Goal: Task Accomplishment & Management: Manage account settings

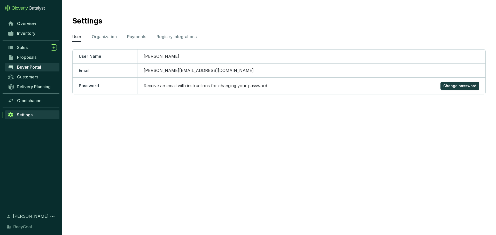
click at [35, 68] on span "Buyer Portal" at bounding box center [29, 67] width 24 height 5
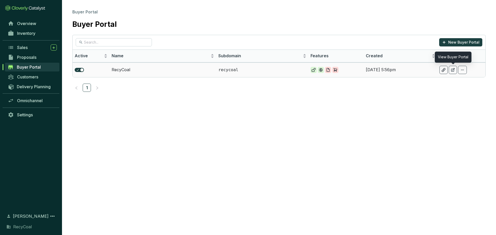
click at [453, 70] on icon at bounding box center [452, 69] width 3 height 3
click at [27, 59] on span "Proposals" at bounding box center [26, 57] width 19 height 5
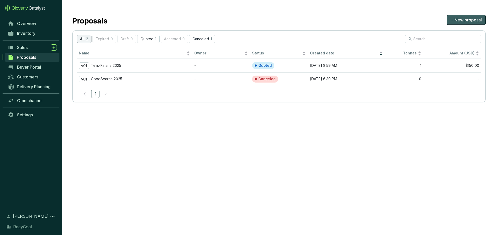
click at [463, 20] on span "+ New proposal" at bounding box center [466, 20] width 31 height 6
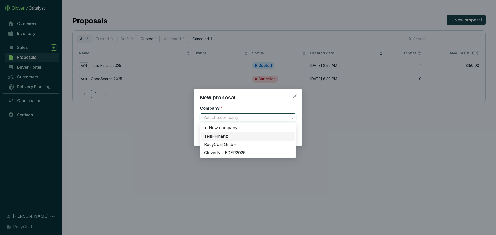
click at [249, 114] on input "Company *" at bounding box center [245, 118] width 85 height 8
click at [254, 128] on div "New company" at bounding box center [248, 128] width 94 height 9
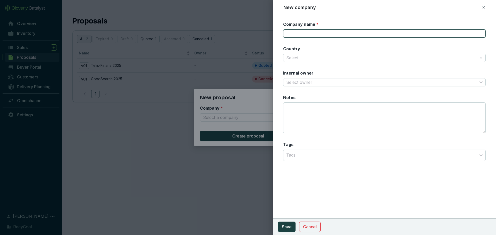
click at [338, 32] on input "Company name *" at bounding box center [384, 33] width 203 height 8
type input "Good Search"
click at [356, 58] on input "Country" at bounding box center [381, 58] width 191 height 8
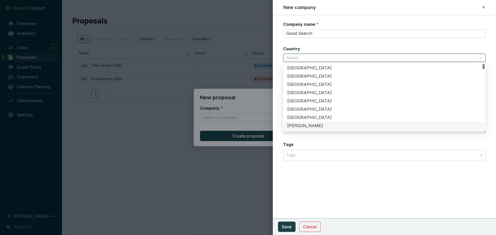
drag, startPoint x: 329, startPoint y: 174, endPoint x: 322, endPoint y: 204, distance: 30.8
click at [329, 177] on div "Company name * Good Search Country Select Internal owner Select owner Notes Tag…" at bounding box center [384, 125] width 223 height 220
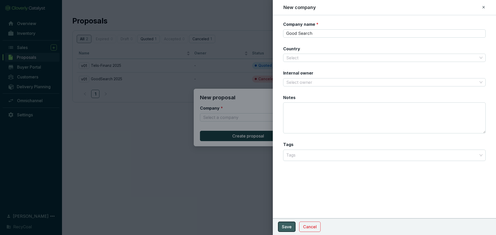
click at [287, 226] on span "Save" at bounding box center [287, 227] width 10 height 6
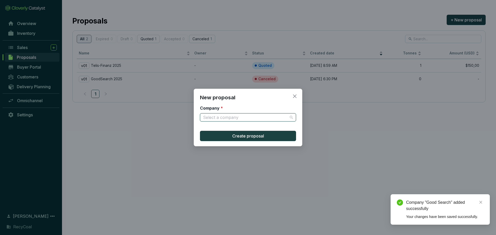
drag, startPoint x: 269, startPoint y: 120, endPoint x: 261, endPoint y: 122, distance: 7.7
click at [263, 121] on div "Select a company" at bounding box center [248, 117] width 96 height 8
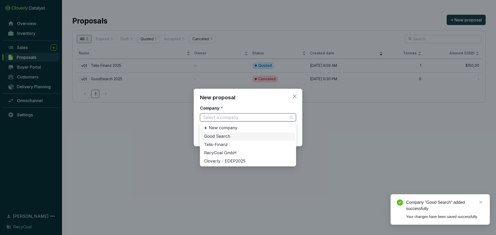
click at [257, 138] on div "Good Search" at bounding box center [248, 137] width 88 height 6
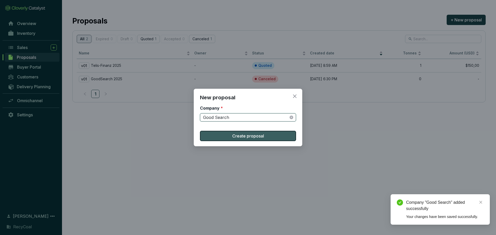
click at [257, 135] on span "Create proposal" at bounding box center [248, 136] width 32 height 6
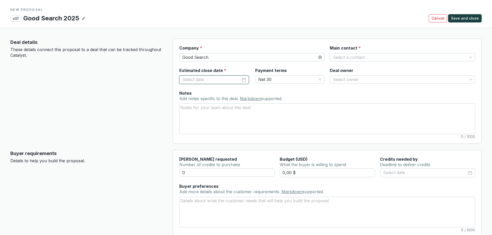
click at [195, 80] on input "Estimated close date *" at bounding box center [211, 79] width 58 height 7
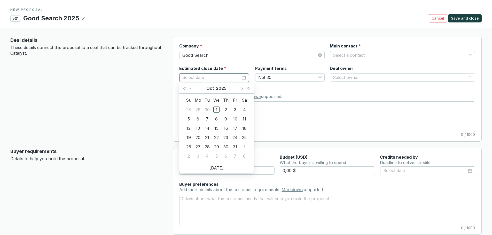
scroll to position [103, 0]
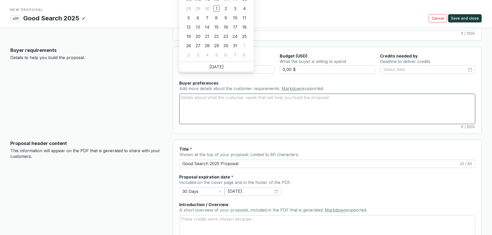
click at [250, 120] on textarea "Buyer preferences Add more details about the customer requirements. Markdown su…" at bounding box center [328, 109] width 296 height 30
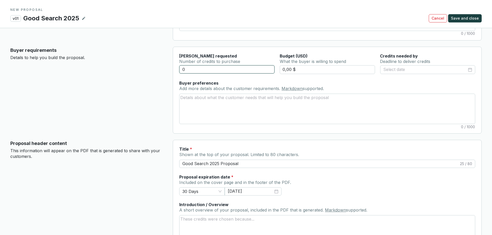
drag, startPoint x: 222, startPoint y: 67, endPoint x: 98, endPoint y: 54, distance: 125.0
click at [98, 54] on section "Buyer requirements Details to help you build the proposal. Tonnes requested Num…" at bounding box center [245, 90] width 471 height 87
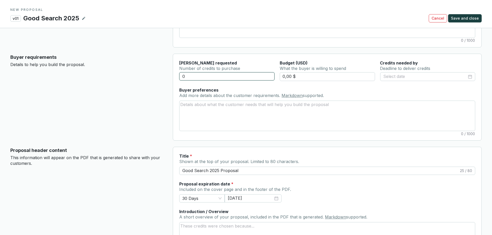
scroll to position [52, 0]
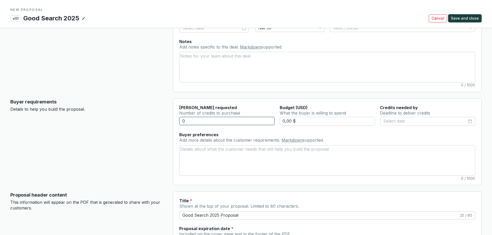
click at [206, 121] on input "0" at bounding box center [226, 121] width 95 height 8
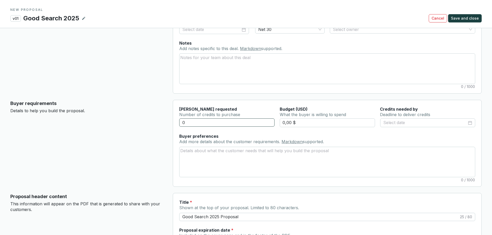
scroll to position [26, 0]
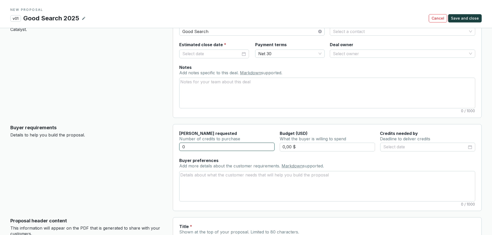
click at [218, 148] on input "0" at bounding box center [226, 147] width 95 height 8
drag, startPoint x: 206, startPoint y: 146, endPoint x: 137, endPoint y: 139, distance: 69.3
click at [140, 139] on section "Buyer requirements Details to help you build the proposal. Tonnes requested Num…" at bounding box center [245, 167] width 471 height 87
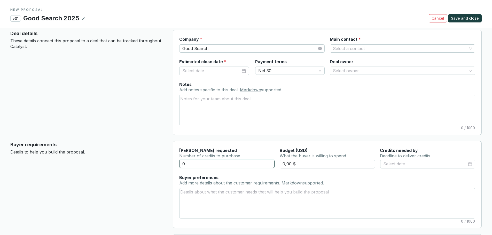
scroll to position [0, 0]
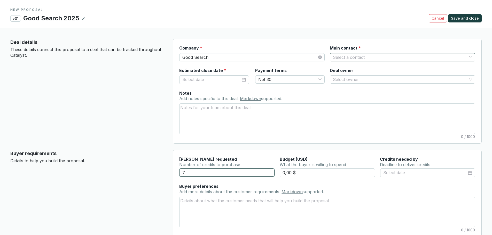
type input "7"
click at [357, 58] on input "Main contact *" at bounding box center [400, 57] width 134 height 8
click at [447, 57] on input "Main contact *" at bounding box center [400, 57] width 134 height 8
click at [336, 104] on textarea "Notes Add notes specific to this deal. Markdown supported." at bounding box center [328, 119] width 296 height 30
click at [223, 84] on div at bounding box center [213, 79] width 69 height 9
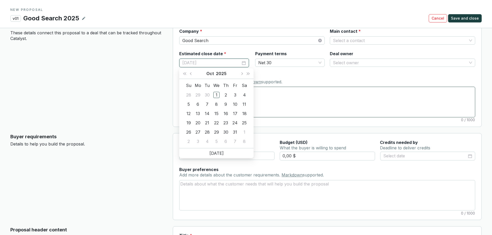
scroll to position [26, 0]
type input "10/25/2025"
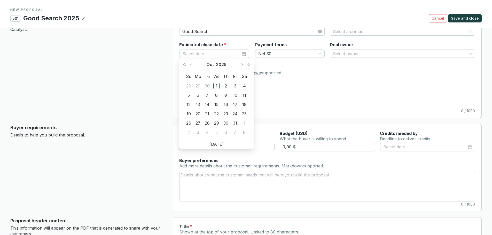
click at [322, 69] on div "Notes Add notes specific to this deal. Markdown supported. 0 / 1000" at bounding box center [327, 87] width 296 height 44
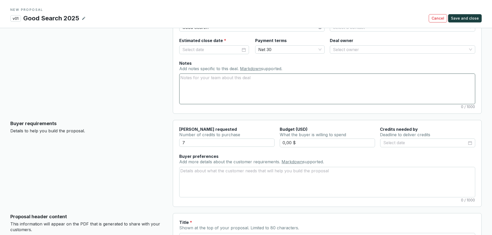
scroll to position [78, 0]
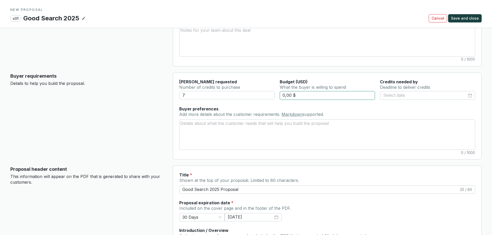
click at [305, 91] on input "0,00 $" at bounding box center [327, 95] width 95 height 9
click at [428, 92] on input at bounding box center [425, 95] width 84 height 7
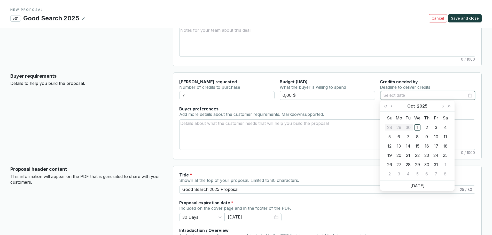
type input "10/04/2025"
click at [440, 108] on button "Next month (PageDown)" at bounding box center [442, 106] width 7 height 10
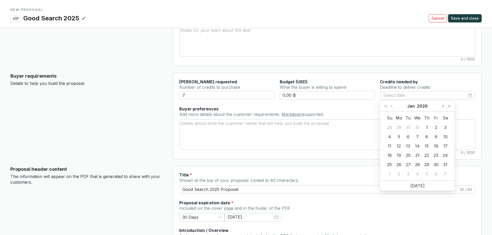
click at [440, 108] on button "Next month (PageDown)" at bounding box center [442, 106] width 7 height 10
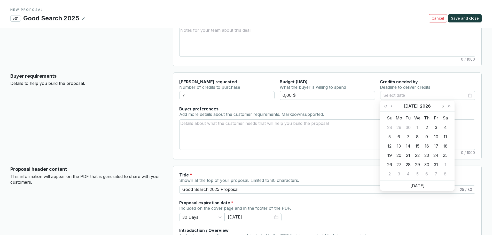
click at [440, 108] on button "Next month (PageDown)" at bounding box center [442, 106] width 7 height 10
type input "09/04/2026"
type input "08/31/2026"
click at [400, 176] on div "31" at bounding box center [399, 174] width 6 height 6
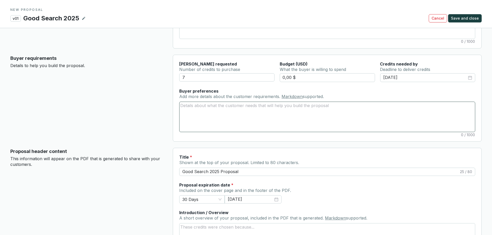
scroll to position [103, 0]
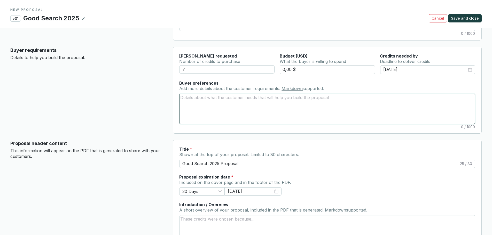
click at [242, 99] on textarea "Buyer preferences Add more details about the customer requirements. Markdown su…" at bounding box center [328, 109] width 296 height 30
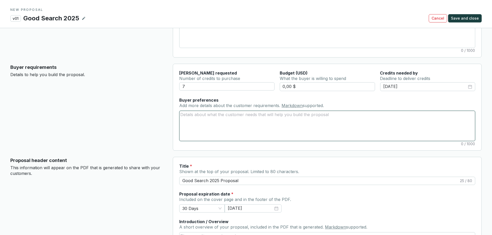
scroll to position [78, 0]
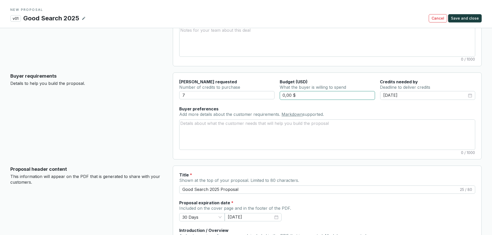
click at [310, 92] on input "0,00 $" at bounding box center [327, 95] width 95 height 9
drag, startPoint x: 305, startPoint y: 95, endPoint x: 249, endPoint y: 89, distance: 57.2
click at [249, 89] on section "Tonnes requested Number of credits to purchase Budget (USD) What the buyer is w…" at bounding box center [327, 92] width 296 height 27
click at [336, 100] on div "7 0,00 $ 08/31/2026" at bounding box center [327, 98] width 296 height 15
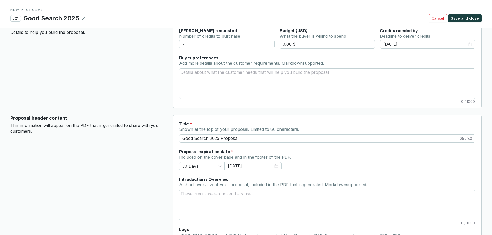
scroll to position [129, 0]
click at [219, 137] on input "Good Search 2025 Proposal" at bounding box center [320, 138] width 277 height 6
type input "Good Search 2025 Proposal"
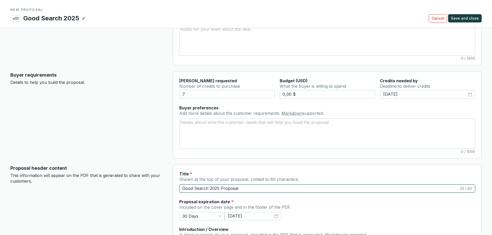
scroll to position [78, 0]
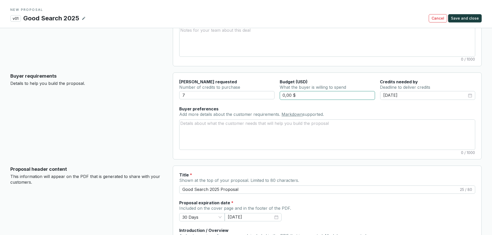
drag, startPoint x: 289, startPoint y: 96, endPoint x: 287, endPoint y: 94, distance: 3.2
click at [287, 94] on input "0,00 $" at bounding box center [327, 95] width 95 height 9
drag, startPoint x: 290, startPoint y: 95, endPoint x: 269, endPoint y: 90, distance: 21.7
click at [269, 90] on section "Tonnes requested Number of credits to purchase Budget (USD) What the buyer is w…" at bounding box center [327, 92] width 296 height 27
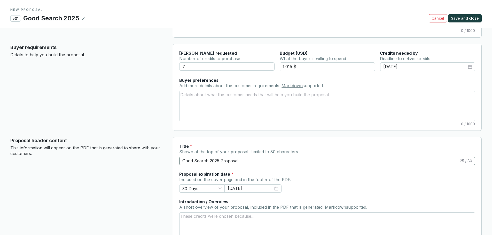
scroll to position [155, 0]
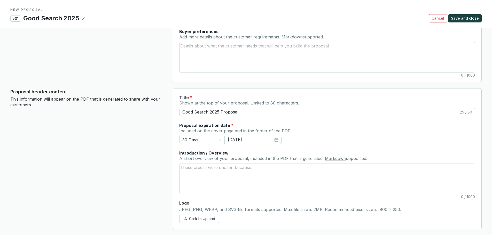
type input "1.015,00 $"
click at [200, 219] on span "Click to Upload" at bounding box center [202, 218] width 26 height 5
click at [194, 220] on span "Click to Upload" at bounding box center [202, 218] width 26 height 5
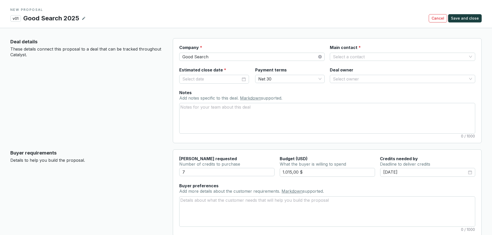
scroll to position [0, 0]
click at [396, 56] on input "Main contact *" at bounding box center [400, 57] width 134 height 8
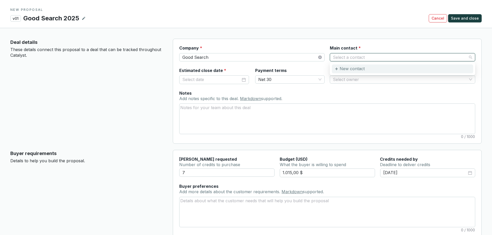
click at [382, 67] on div "New contact" at bounding box center [402, 69] width 141 height 9
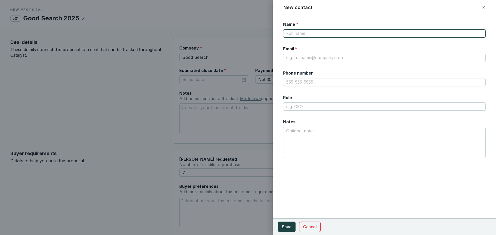
click at [363, 30] on input "Name *" at bounding box center [384, 33] width 203 height 8
type input "Andreas Renner"
drag, startPoint x: 313, startPoint y: 68, endPoint x: 338, endPoint y: 102, distance: 41.7
click at [330, 88] on section "Name * Andreas Renner Email * Phone number Role Notes" at bounding box center [384, 92] width 203 height 143
click at [338, 56] on input "Email *" at bounding box center [384, 58] width 203 height 8
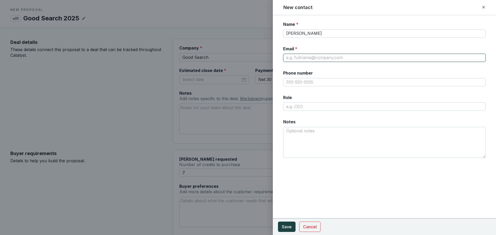
paste input "Andreas Renner <andreas@good-search.org>"
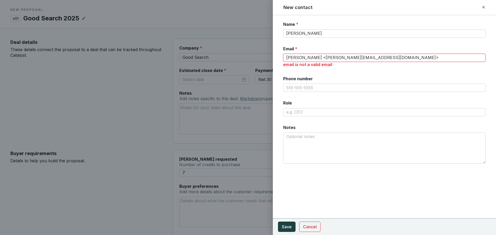
drag, startPoint x: 321, startPoint y: 57, endPoint x: 271, endPoint y: 60, distance: 50.4
click at [277, 60] on form "Name * Andreas Renner Email * Andreas Renner <andreas@good-search.org> email is…" at bounding box center [384, 98] width 223 height 155
click at [364, 57] on input "andreas@good-search.org>" at bounding box center [384, 58] width 203 height 8
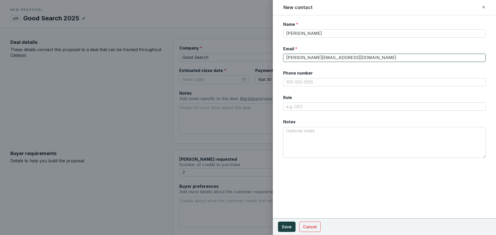
type input "andreas@good-search.org"
click at [290, 232] on section "Cancel Save" at bounding box center [384, 227] width 223 height 17
click at [290, 226] on span "Save" at bounding box center [287, 227] width 10 height 6
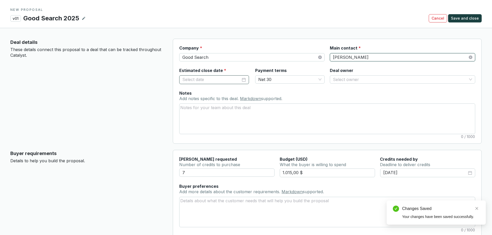
click at [215, 76] on div at bounding box center [213, 79] width 69 height 9
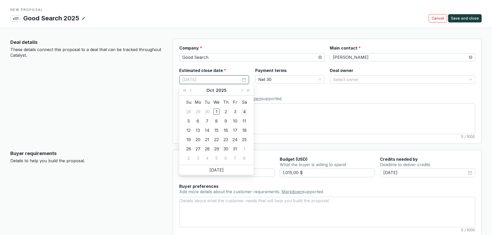
type input "10/04/2025"
type input "10/03/2025"
click at [243, 91] on button "Next month (PageDown)" at bounding box center [241, 90] width 7 height 10
type input "11/30/2025"
click at [189, 159] on div "30" at bounding box center [188, 158] width 6 height 6
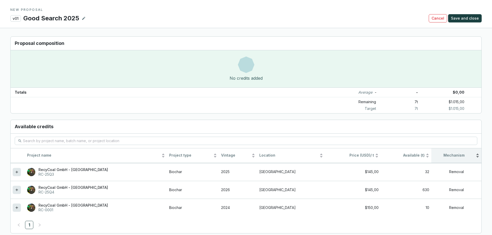
scroll to position [391, 0]
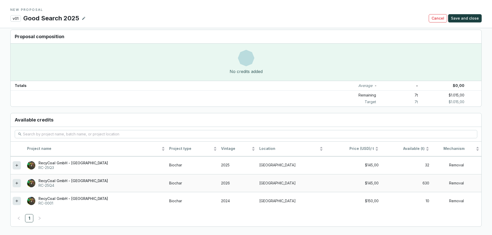
click at [12, 184] on td at bounding box center [18, 183] width 14 height 18
click at [16, 184] on icon at bounding box center [17, 183] width 4 height 6
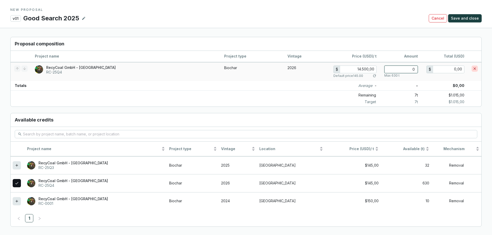
type input "145,00"
drag, startPoint x: 409, startPoint y: 69, endPoint x: 426, endPoint y: 69, distance: 16.8
click at [426, 69] on tr "RecyCoal GmbH - Rwanda RC-25Q4 Biochar 2026 $ 145,00 Default price 145.00 Max 6…" at bounding box center [246, 71] width 471 height 19
type input "7"
type input "1.015,00"
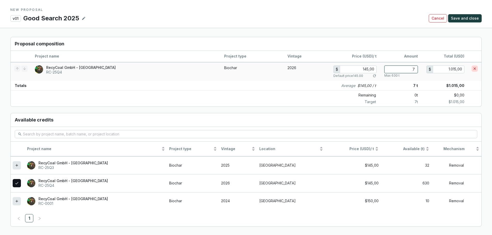
type input "0"
type input "0,00"
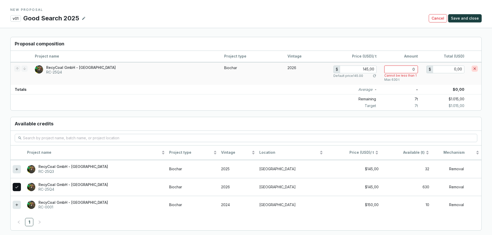
type input "7"
type input "1.015,00"
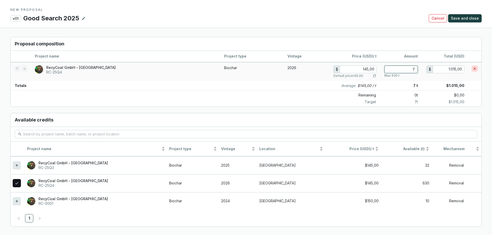
type input "0"
type input "0,00"
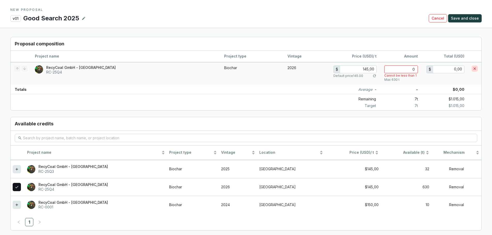
type input "8"
type input "1.160,00"
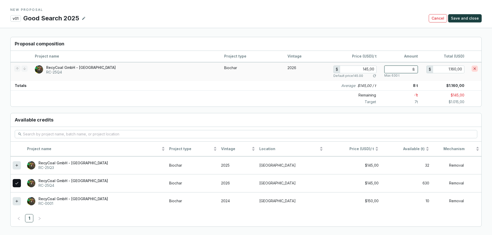
type input "8"
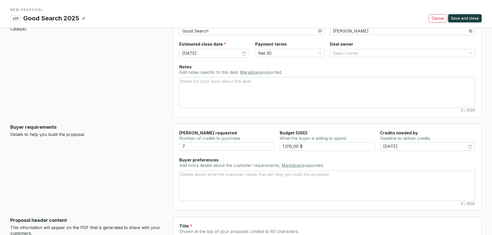
scroll to position [52, 0]
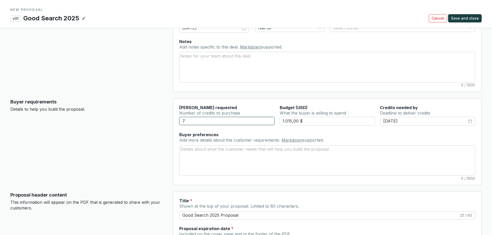
drag, startPoint x: 211, startPoint y: 120, endPoint x: 133, endPoint y: 117, distance: 78.3
click at [141, 117] on section "Buyer requirements Details to help you build the proposal. Tonnes requested Num…" at bounding box center [245, 141] width 471 height 87
type input "8"
click at [291, 122] on input "1.015,00 $" at bounding box center [327, 121] width 95 height 9
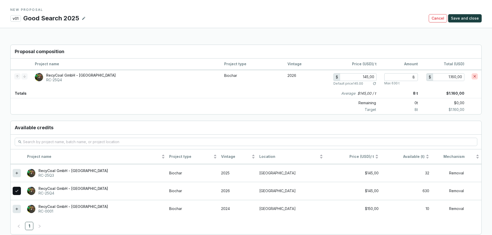
scroll to position [383, 0]
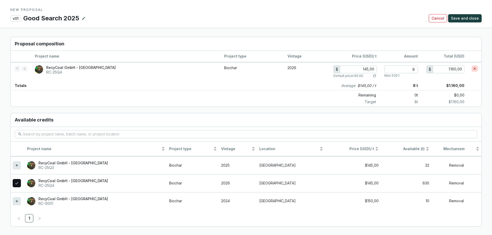
type input "1.160,00 $"
click at [345, 111] on section "Proposal composition Project name Project type Vintage Price (USD) / t Amount T…" at bounding box center [246, 132] width 492 height 207
click at [458, 18] on span "Save and close" at bounding box center [465, 18] width 28 height 5
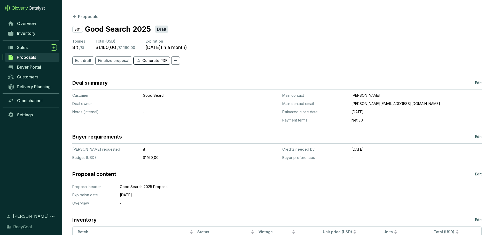
click at [157, 58] on p "Generate PDF" at bounding box center [154, 60] width 25 height 5
click at [114, 58] on span "Finalize proposal" at bounding box center [113, 60] width 31 height 5
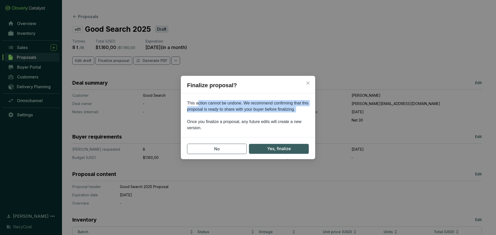
drag, startPoint x: 204, startPoint y: 103, endPoint x: 253, endPoint y: 114, distance: 50.0
click at [253, 114] on p "This action cannot be undone. We recommend confirming that this proposal is rea…" at bounding box center [248, 115] width 134 height 31
click at [250, 114] on p "This action cannot be undone. We recommend confirming that this proposal is rea…" at bounding box center [248, 115] width 134 height 31
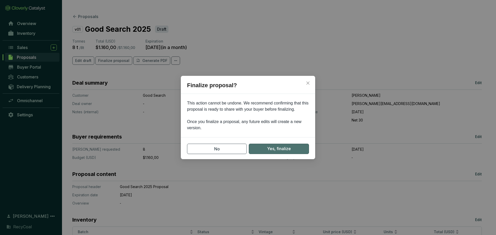
click at [295, 150] on button "Yes, finalize" at bounding box center [279, 149] width 60 height 10
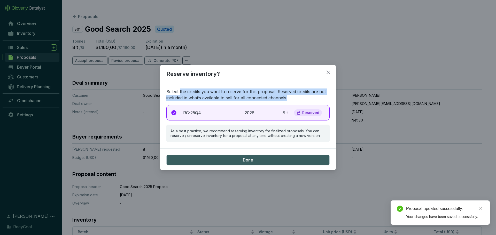
drag, startPoint x: 180, startPoint y: 89, endPoint x: 293, endPoint y: 99, distance: 113.8
click at [293, 99] on p "Select the credits you want to reserve for this proposal. Reserved credits are …" at bounding box center [247, 95] width 163 height 12
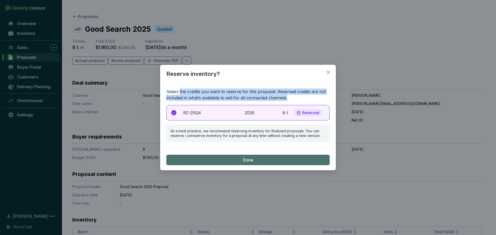
click at [268, 161] on button "Done" at bounding box center [247, 160] width 163 height 10
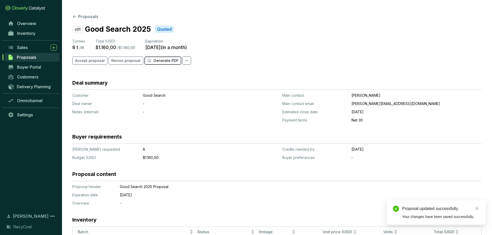
click at [163, 57] on button "Generate PDF" at bounding box center [162, 61] width 37 height 8
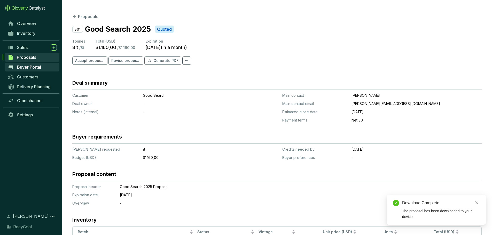
click at [40, 65] on span "Buyer Portal" at bounding box center [29, 67] width 24 height 5
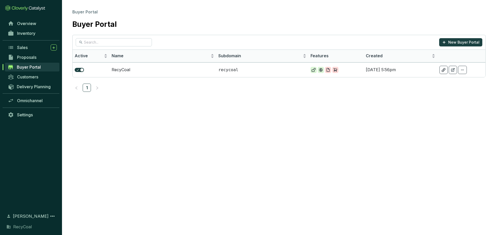
click at [37, 71] on link "Buyer Portal" at bounding box center [32, 67] width 55 height 9
click at [23, 49] on span "Sales" at bounding box center [22, 47] width 11 height 5
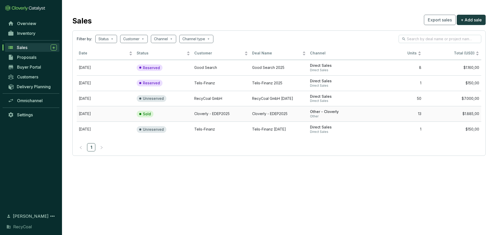
click at [171, 113] on td "Sold" at bounding box center [164, 114] width 58 height 16
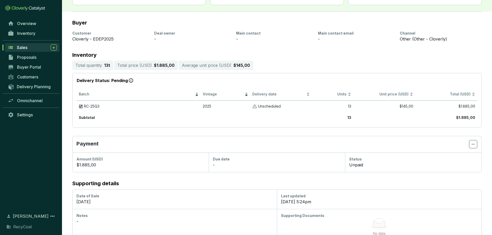
scroll to position [52, 0]
click at [258, 106] on section "Unscheduled" at bounding box center [281, 106] width 58 height 5
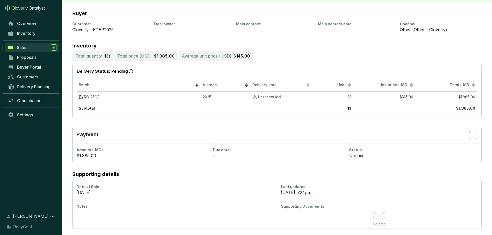
click at [220, 155] on section "-" at bounding box center [277, 156] width 128 height 6
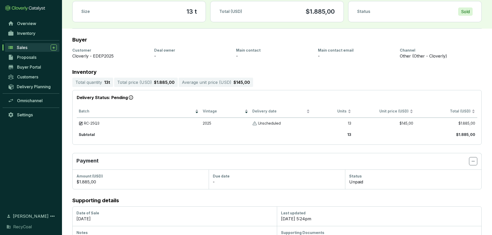
scroll to position [9, 0]
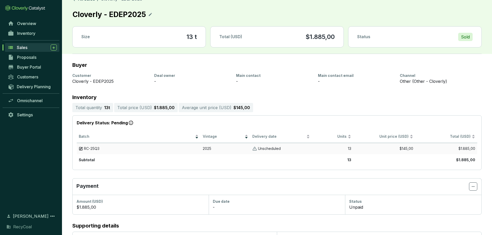
click at [90, 150] on span "RC-25Q3" at bounding box center [92, 148] width 16 height 5
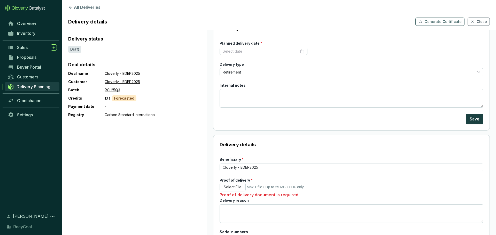
scroll to position [26, 0]
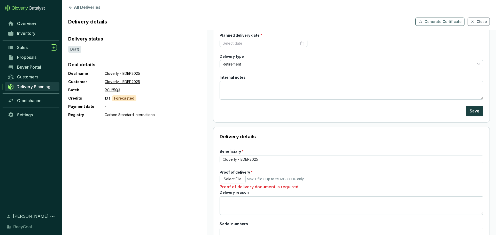
click at [30, 87] on span "Delivery Planning" at bounding box center [34, 86] width 34 height 5
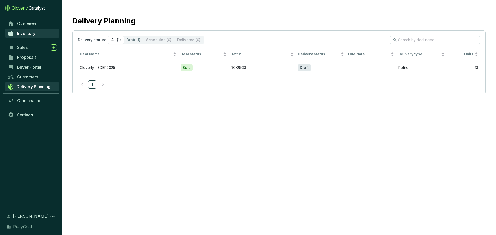
click at [20, 34] on span "Inventory" at bounding box center [26, 33] width 18 height 5
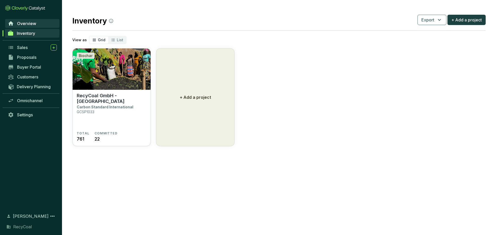
click at [22, 23] on span "Overview" at bounding box center [26, 23] width 19 height 5
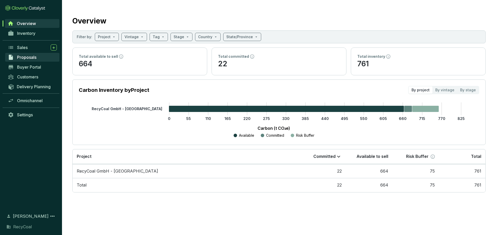
click at [21, 58] on span "Proposals" at bounding box center [26, 57] width 19 height 5
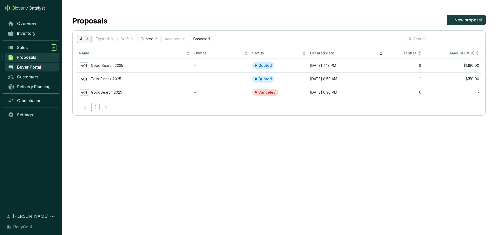
click at [22, 70] on link "Buyer Portal" at bounding box center [32, 67] width 54 height 9
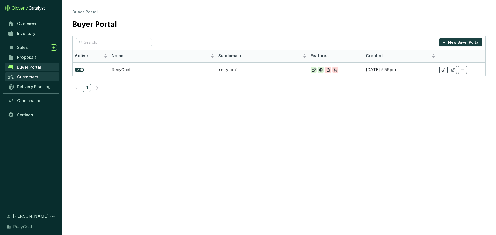
click at [29, 79] on span "Customers" at bounding box center [27, 76] width 21 height 5
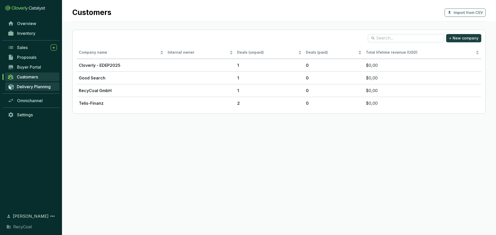
click at [36, 89] on span "Delivery Planning" at bounding box center [34, 86] width 34 height 5
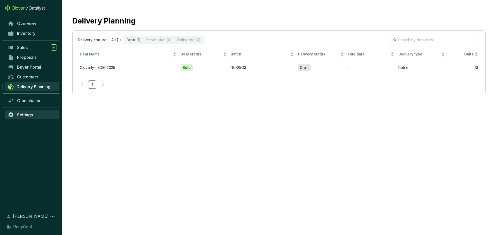
click at [28, 112] on link "Settings" at bounding box center [32, 115] width 54 height 9
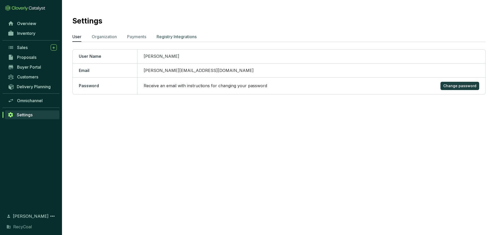
click at [165, 35] on p "Registry Integrations" at bounding box center [177, 37] width 40 height 6
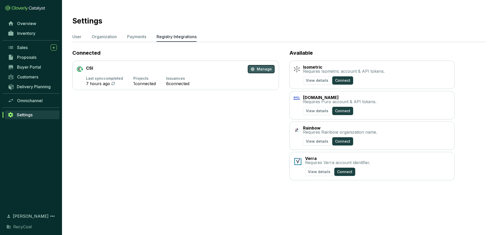
click at [254, 68] on icon "button" at bounding box center [252, 69] width 3 height 3
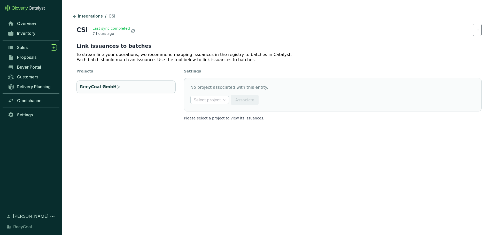
click at [158, 95] on ul "RecyCoal GmbH" at bounding box center [125, 87] width 99 height 17
click at [124, 89] on li "RecyCoal GmbH" at bounding box center [125, 87] width 99 height 13
click at [216, 104] on input "search" at bounding box center [207, 100] width 27 height 8
click at [217, 107] on div "RecyCoal GmbH - [GEOGRAPHIC_DATA]" at bounding box center [241, 110] width 101 height 8
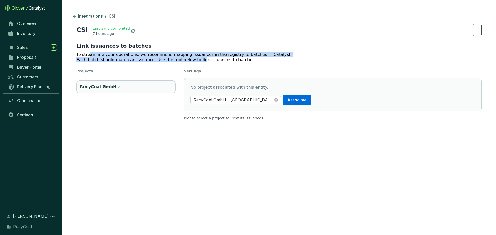
drag, startPoint x: 89, startPoint y: 53, endPoint x: 198, endPoint y: 58, distance: 109.9
click at [191, 57] on div "To streamline your operations, we recommend mapping issuances in the registry t…" at bounding box center [278, 57] width 405 height 10
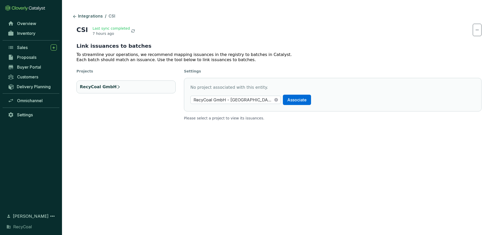
click at [300, 89] on p "No project associated with this entity." at bounding box center [332, 87] width 285 height 6
click at [283, 105] on button "Associate" at bounding box center [297, 100] width 28 height 10
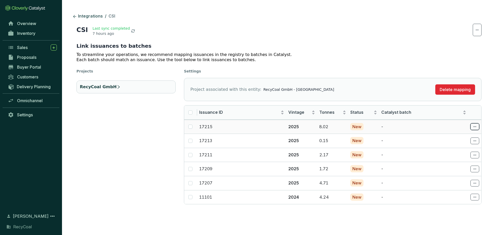
click at [471, 127] on span at bounding box center [474, 126] width 9 height 7
click at [470, 29] on section "CSI Last sync completed 7 hours ago" at bounding box center [278, 30] width 405 height 12
click at [383, 50] on section "Link issuances to batches To streamline your operations, we recommend mapping i…" at bounding box center [278, 52] width 405 height 20
click at [219, 197] on p "11101" at bounding box center [241, 198] width 85 height 6
click at [187, 126] on td at bounding box center [190, 127] width 13 height 14
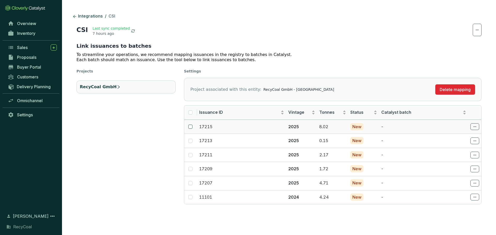
click at [190, 129] on input "checkbox" at bounding box center [190, 127] width 4 height 4
checkbox input "true"
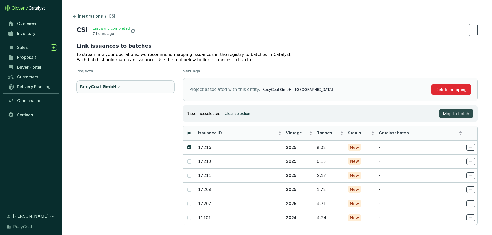
click at [460, 112] on span "Map to batch" at bounding box center [456, 114] width 26 height 6
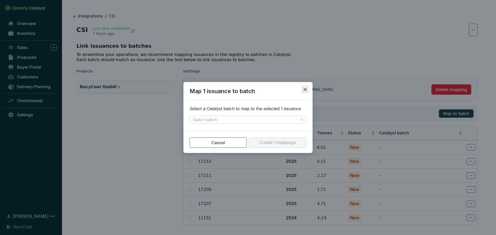
click at [308, 90] on span "Close" at bounding box center [305, 89] width 8 height 5
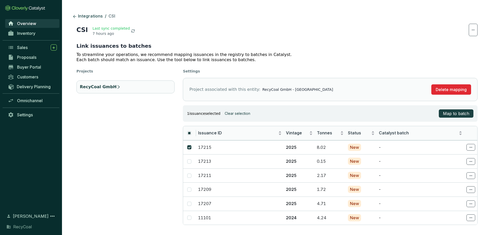
click at [24, 23] on span "Overview" at bounding box center [26, 23] width 19 height 5
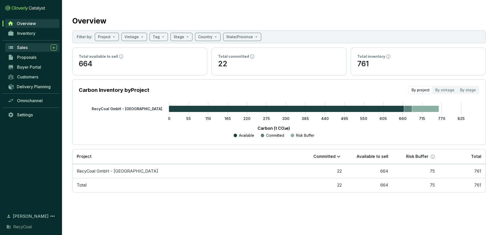
click at [23, 49] on span "Sales" at bounding box center [22, 47] width 11 height 5
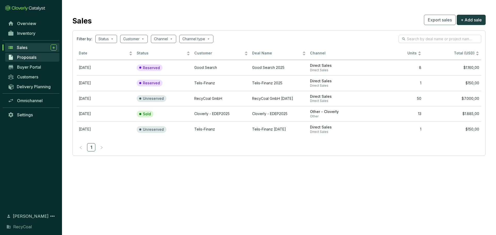
click at [32, 55] on span "Proposals" at bounding box center [26, 57] width 19 height 5
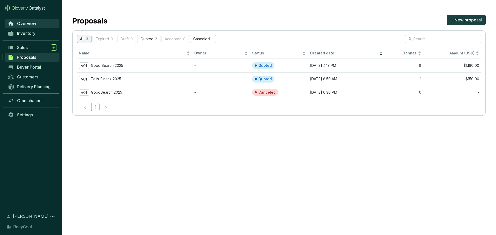
click at [28, 25] on span "Overview" at bounding box center [26, 23] width 19 height 5
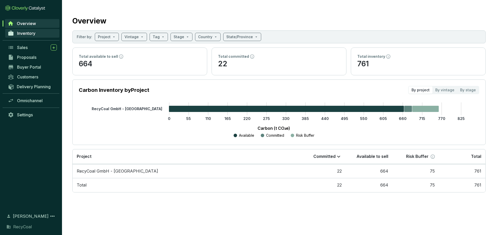
click at [35, 33] on span "Inventory" at bounding box center [26, 33] width 18 height 5
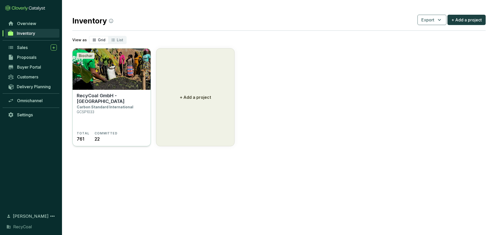
click at [124, 79] on img at bounding box center [112, 69] width 78 height 41
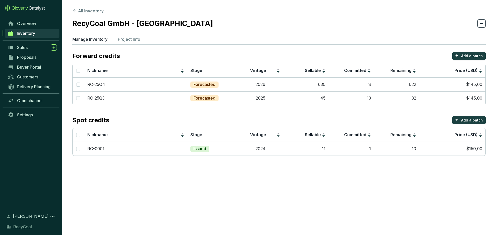
click at [161, 123] on div "Spot credits + Add a batch" at bounding box center [278, 120] width 413 height 8
click at [165, 108] on section "Forward credits + Add a batch Nickname Stage Vintage Sellable Committed Remaini…" at bounding box center [278, 104] width 413 height 104
click at [119, 152] on td "RC-0001" at bounding box center [135, 149] width 103 height 14
click at [161, 150] on div "RC-0001" at bounding box center [135, 149] width 97 height 6
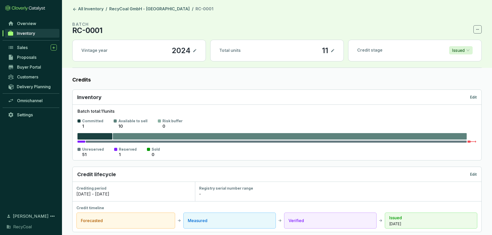
click at [331, 51] on icon at bounding box center [333, 51] width 4 height 6
click at [327, 51] on icon at bounding box center [326, 50] width 2 height 2
click at [479, 32] on icon at bounding box center [478, 29] width 4 height 6
click at [472, 42] on p "Delete batch" at bounding box center [464, 43] width 25 height 6
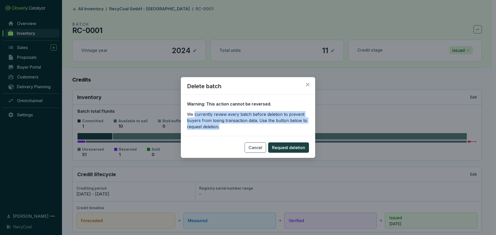
drag, startPoint x: 196, startPoint y: 112, endPoint x: 227, endPoint y: 127, distance: 34.3
click at [227, 127] on p "We currently review every batch before deletion to prevent buyers from losing t…" at bounding box center [248, 120] width 122 height 19
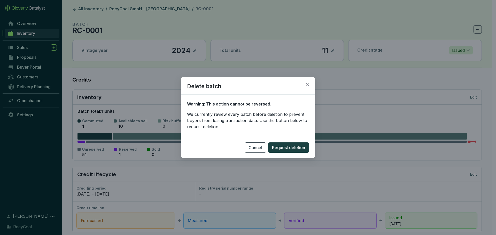
click at [324, 105] on div "Delete batch Warning: This action cannot be reversed. We currently review every…" at bounding box center [248, 117] width 496 height 235
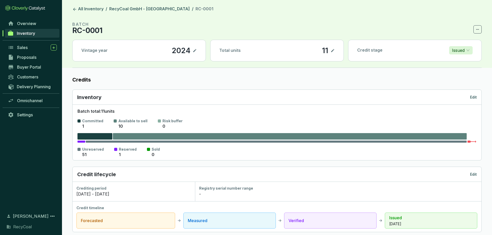
click at [330, 49] on section "11" at bounding box center [328, 50] width 13 height 9
click at [332, 50] on icon at bounding box center [333, 51] width 4 height 6
click at [334, 49] on icon at bounding box center [333, 51] width 4 height 6
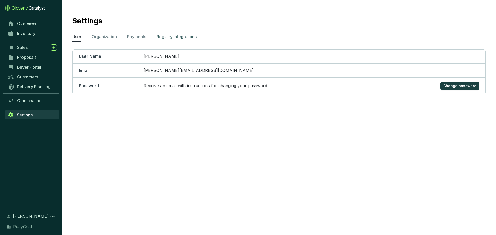
click at [179, 37] on p "Registry Integrations" at bounding box center [177, 37] width 40 height 6
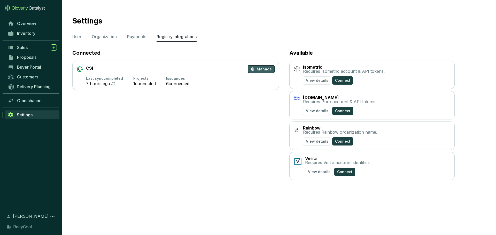
click at [259, 68] on span "Manage" at bounding box center [264, 69] width 15 height 5
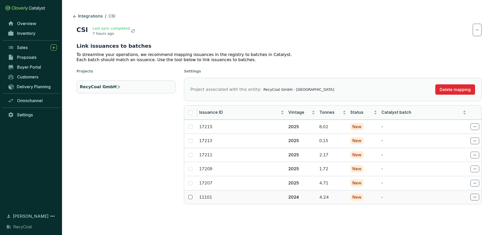
click at [189, 199] on input "checkbox" at bounding box center [190, 197] width 4 height 4
checkbox input "true"
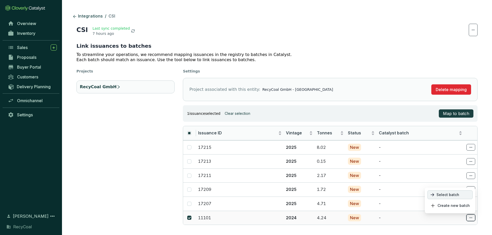
click at [462, 195] on p "Select batch" at bounding box center [450, 195] width 45 height 9
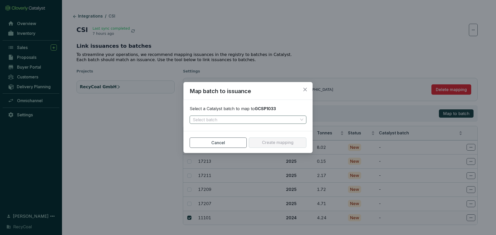
click at [263, 120] on input "search" at bounding box center [245, 120] width 105 height 8
click at [268, 137] on div "RC-0001 - 2024 - issued" at bounding box center [248, 139] width 108 height 6
click at [275, 144] on span "Create mapping" at bounding box center [278, 143] width 32 height 6
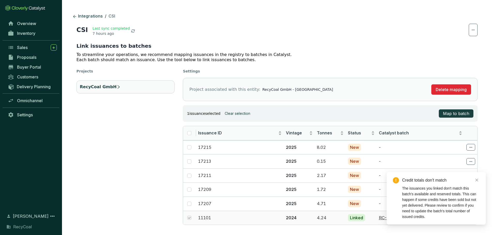
click at [327, 222] on td "4.24" at bounding box center [330, 218] width 31 height 14
click at [476, 182] on icon "close" at bounding box center [477, 181] width 4 height 4
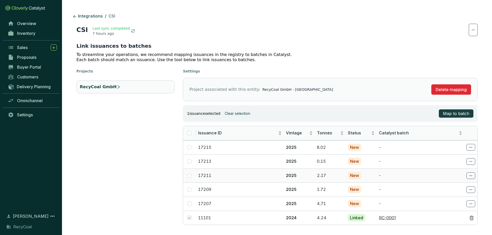
scroll to position [7, 0]
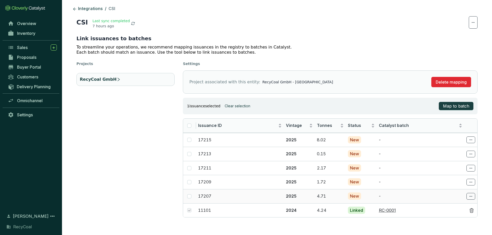
click at [192, 197] on td at bounding box center [189, 196] width 13 height 14
click at [190, 195] on input "checkbox" at bounding box center [189, 197] width 4 height 4
checkbox input "true"
click at [188, 182] on input "checkbox" at bounding box center [189, 182] width 4 height 4
checkbox input "true"
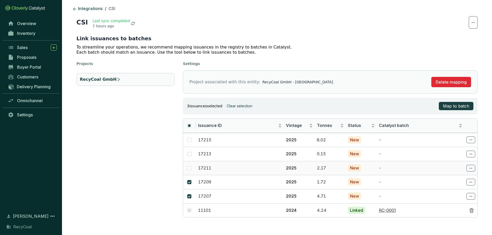
click at [187, 166] on td at bounding box center [189, 168] width 13 height 14
click at [189, 172] on td at bounding box center [189, 168] width 13 height 14
click at [189, 170] on input "checkbox" at bounding box center [189, 168] width 4 height 4
checkbox input "true"
click at [189, 154] on input "checkbox" at bounding box center [189, 154] width 4 height 4
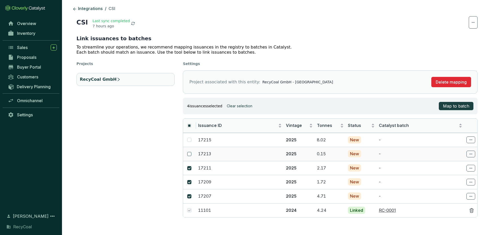
checkbox input "true"
click at [190, 140] on input "checkbox" at bounding box center [189, 140] width 4 height 4
checkbox input "true"
click at [432, 59] on section "CSI Last sync completed 7 hours ago Link issuances to batches To streamline you…" at bounding box center [276, 117] width 409 height 210
click at [192, 125] on th at bounding box center [189, 126] width 13 height 14
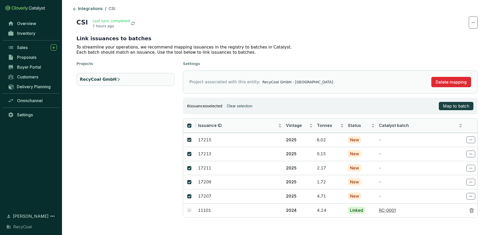
click at [190, 127] on input "checkbox" at bounding box center [189, 126] width 4 height 4
checkbox input "false"
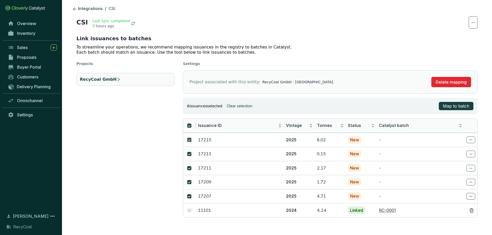
checkbox input "false"
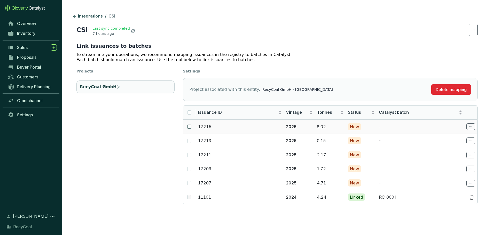
scroll to position [0, 0]
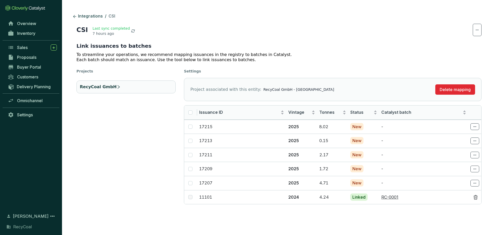
click at [444, 220] on section "Integrations / CSI CSI Last sync completed 7 hours ago Link issuances to batche…" at bounding box center [279, 111] width 434 height 222
click at [190, 181] on label at bounding box center [190, 184] width 4 height 6
click at [190, 181] on input "checkbox" at bounding box center [190, 183] width 4 height 4
checkbox input "true"
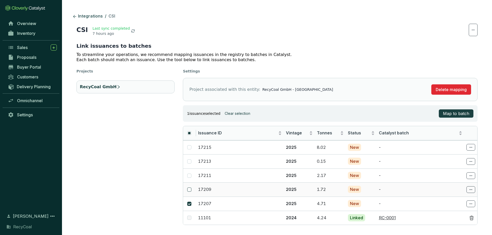
click at [190, 188] on input "checkbox" at bounding box center [189, 190] width 4 height 4
checkbox input "true"
click at [187, 178] on label at bounding box center [189, 176] width 4 height 6
click at [187, 178] on input "checkbox" at bounding box center [189, 176] width 4 height 4
checkbox input "true"
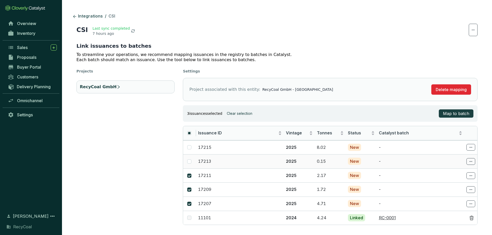
click at [190, 166] on td at bounding box center [189, 161] width 13 height 14
click at [188, 163] on input "checkbox" at bounding box center [189, 162] width 4 height 4
checkbox input "true"
click at [189, 148] on input "checkbox" at bounding box center [189, 147] width 4 height 4
checkbox input "true"
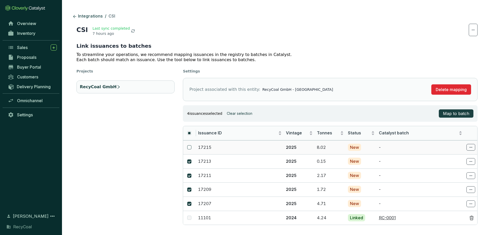
checkbox input "true"
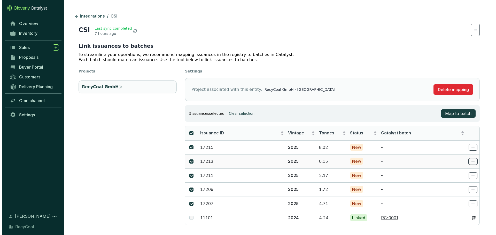
scroll to position [7, 0]
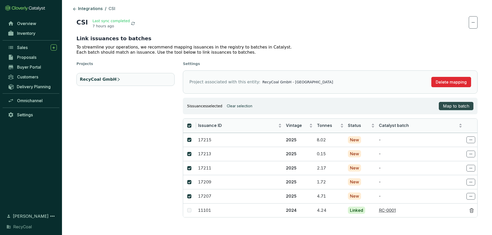
click at [467, 103] on button "Map to batch" at bounding box center [456, 106] width 35 height 8
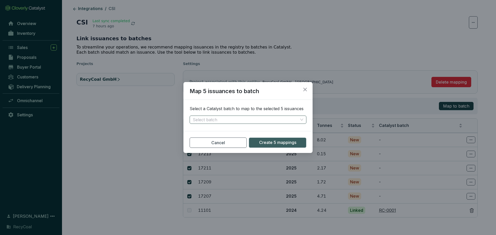
click at [284, 120] on input "search" at bounding box center [245, 120] width 105 height 8
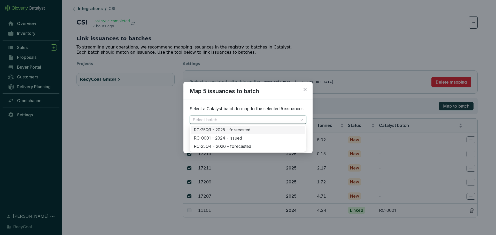
click at [306, 97] on h2 "Map 5 issuances to batch" at bounding box center [247, 93] width 129 height 13
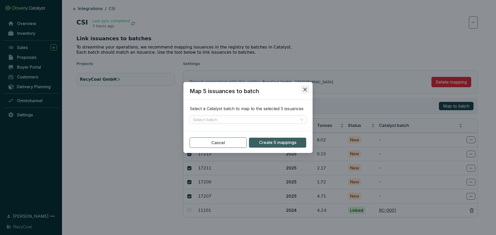
click at [306, 90] on icon "close" at bounding box center [305, 90] width 4 height 4
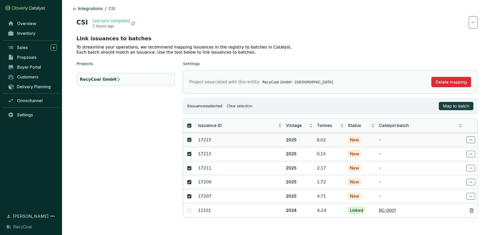
click at [472, 141] on icon at bounding box center [471, 140] width 4 height 6
click at [465, 161] on span "Create new batch" at bounding box center [454, 162] width 32 height 4
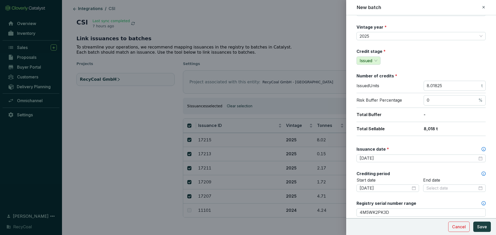
scroll to position [0, 0]
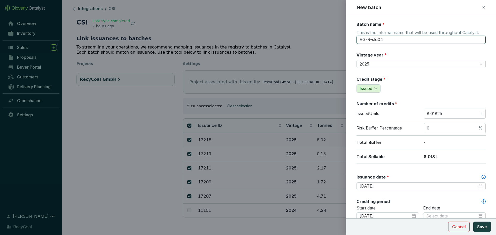
drag, startPoint x: 386, startPoint y: 41, endPoint x: 362, endPoint y: 37, distance: 24.0
click at [362, 37] on input "RG-R-slo04" at bounding box center [421, 40] width 129 height 8
type input "RC-2025Q2"
click at [446, 53] on div "Vintage year * 2025" at bounding box center [421, 60] width 129 height 16
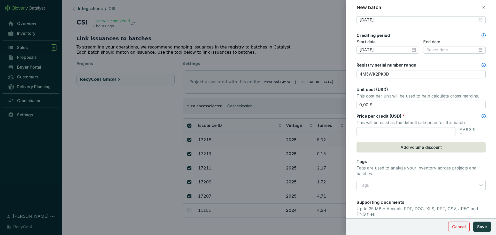
scroll to position [155, 0]
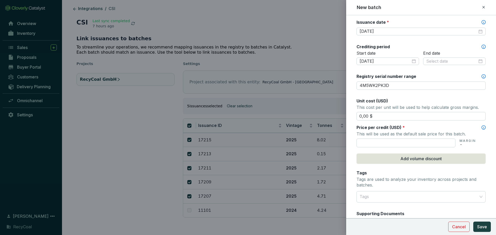
drag, startPoint x: 368, startPoint y: 115, endPoint x: 350, endPoint y: 113, distance: 18.4
click at [350, 113] on form "Batch name * This is the internal name that will be used throughout Catalyst. R…" at bounding box center [421, 98] width 150 height 464
drag, startPoint x: 379, startPoint y: 114, endPoint x: 338, endPoint y: 111, distance: 40.6
click at [338, 111] on div "New batch Batch name * This is the internal name that will be used throughout C…" at bounding box center [248, 117] width 496 height 235
type input "145,00 $"
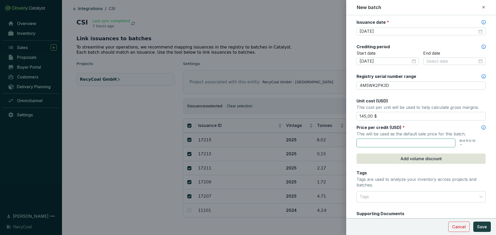
drag, startPoint x: 371, startPoint y: 141, endPoint x: 368, endPoint y: 142, distance: 2.7
click at [369, 141] on input "text" at bounding box center [406, 143] width 99 height 9
paste input "145 $"
type input "145,00 $"
drag, startPoint x: 367, startPoint y: 115, endPoint x: 329, endPoint y: 115, distance: 38.0
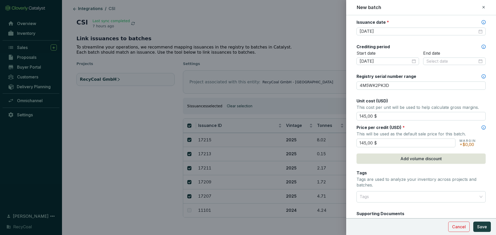
click at [329, 115] on div "New batch Batch name * This is the internal name that will be used throughout C…" at bounding box center [248, 117] width 496 height 235
click at [448, 182] on p "Tags are used to analyze your inventory across projects and batches." at bounding box center [421, 182] width 129 height 11
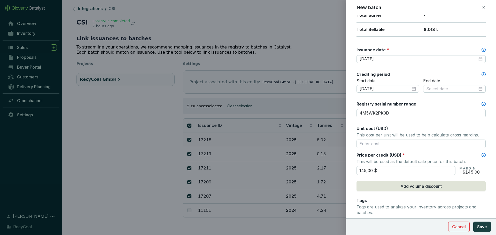
scroll to position [50, 0]
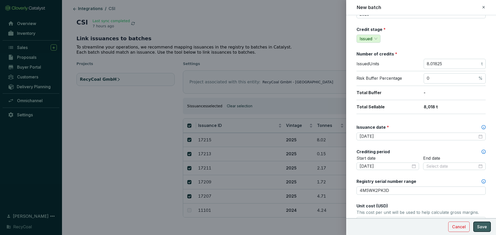
click at [479, 226] on span "Save" at bounding box center [482, 227] width 10 height 6
click at [436, 165] on input at bounding box center [451, 167] width 51 height 6
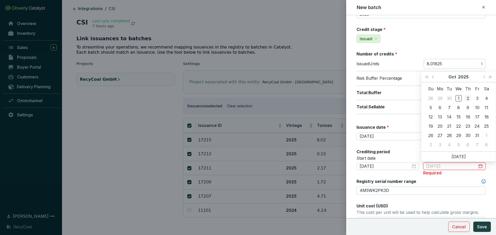
type input "2025-10-02"
type input "2025-10-31"
click at [480, 136] on div "31" at bounding box center [477, 136] width 6 height 6
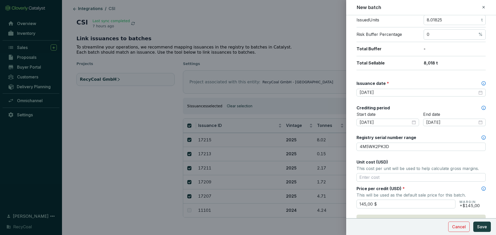
scroll to position [153, 0]
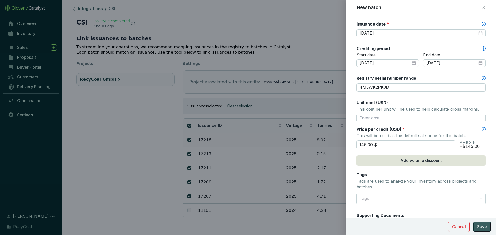
click at [486, 225] on span "Save" at bounding box center [482, 227] width 10 height 6
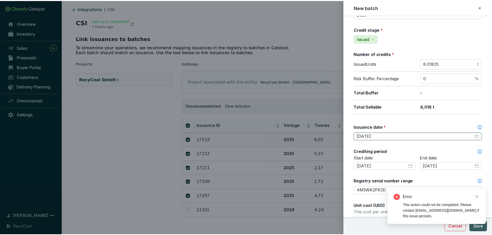
scroll to position [0, 0]
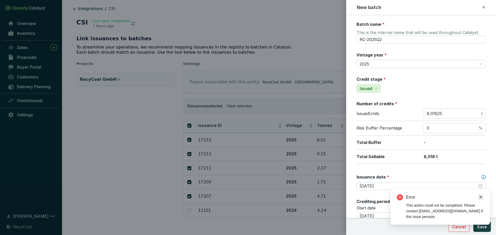
click at [479, 195] on link "Close" at bounding box center [481, 198] width 6 height 6
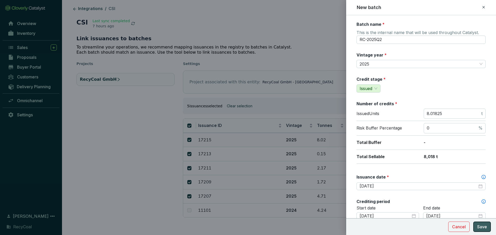
click at [483, 225] on span "Save" at bounding box center [482, 227] width 10 height 6
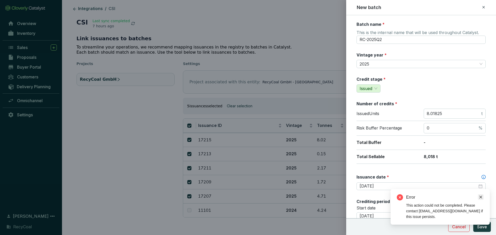
click at [480, 199] on link "Close" at bounding box center [481, 198] width 6 height 6
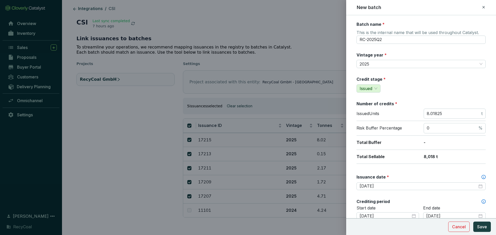
click at [482, 10] on icon at bounding box center [484, 7] width 4 height 6
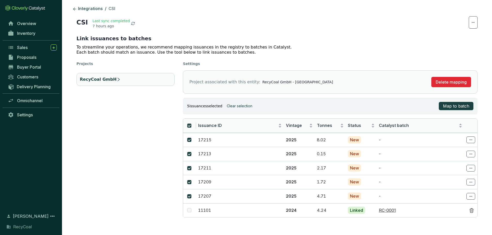
click at [187, 127] on input "checkbox" at bounding box center [189, 126] width 4 height 4
checkbox input "false"
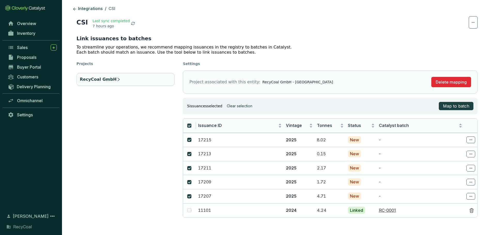
checkbox input "false"
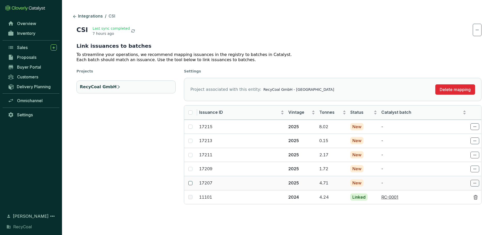
click at [189, 184] on input "checkbox" at bounding box center [190, 183] width 4 height 4
checkbox input "true"
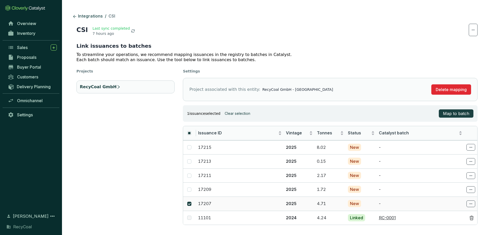
click at [467, 203] on span at bounding box center [471, 204] width 9 height 7
click at [448, 225] on span "Create new batch" at bounding box center [454, 227] width 32 height 4
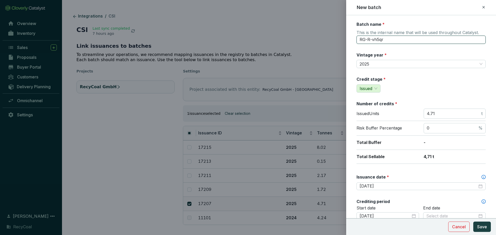
drag, startPoint x: 388, startPoint y: 41, endPoint x: 346, endPoint y: 40, distance: 41.6
type input "C"
type input "RC-2025"
click at [443, 82] on div "Credit stage * Issued" at bounding box center [421, 84] width 129 height 16
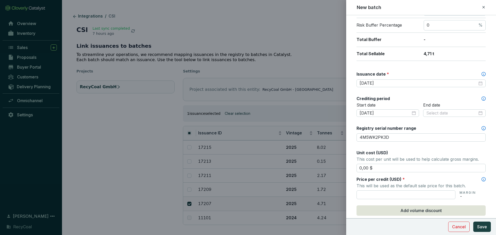
scroll to position [103, 0]
click at [450, 113] on input at bounding box center [451, 113] width 51 height 6
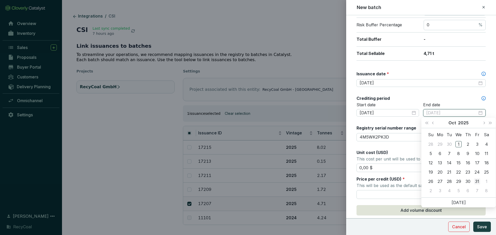
type input "2025-10-31"
click at [474, 183] on div "31" at bounding box center [477, 182] width 6 height 6
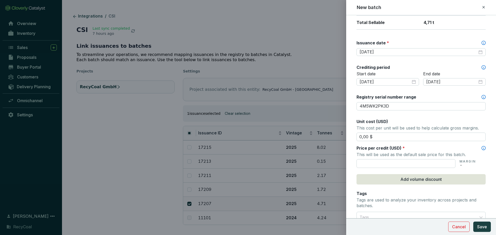
scroll to position [181, 0]
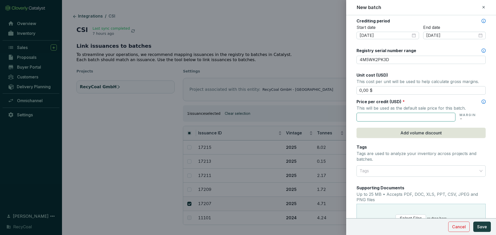
click at [394, 118] on input "text" at bounding box center [406, 117] width 99 height 9
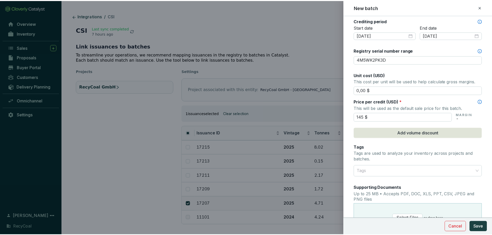
scroll to position [257, 0]
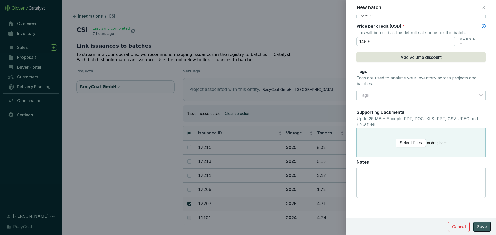
type input "145,00 $"
click at [482, 229] on span "Save" at bounding box center [482, 227] width 10 height 6
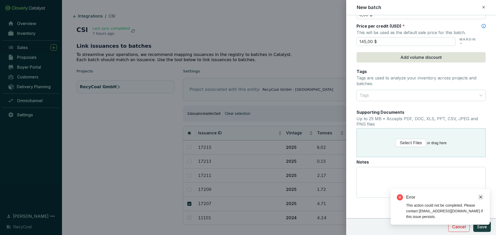
click at [480, 198] on icon "close" at bounding box center [481, 198] width 4 height 4
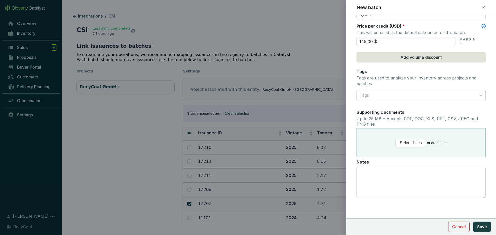
click at [483, 8] on icon at bounding box center [483, 7] width 2 height 2
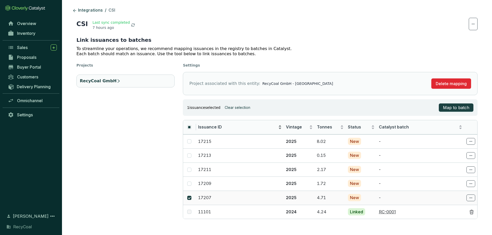
scroll to position [7, 0]
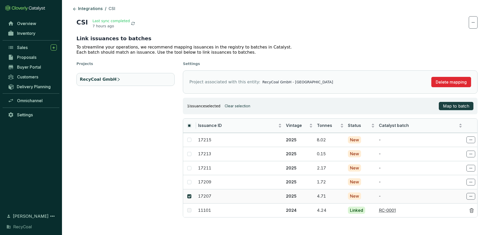
click at [189, 197] on input "checkbox" at bounding box center [189, 197] width 4 height 4
checkbox input "false"
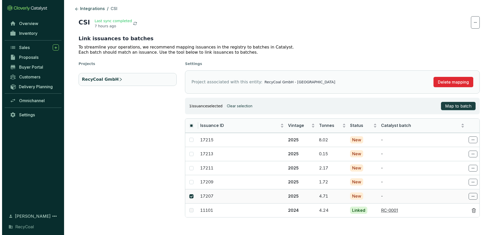
scroll to position [0, 0]
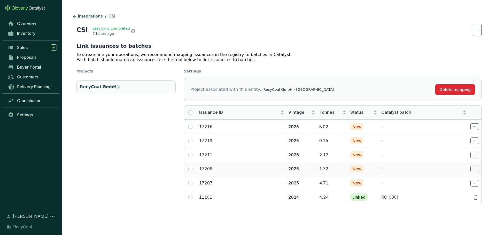
click at [197, 178] on td "17207" at bounding box center [241, 183] width 89 height 14
click at [190, 127] on input "checkbox" at bounding box center [190, 127] width 4 height 4
checkbox input "true"
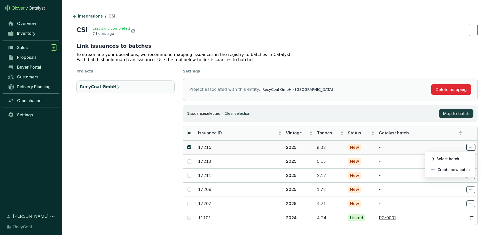
click at [469, 148] on icon at bounding box center [471, 147] width 4 height 6
click at [458, 161] on span "Select batch" at bounding box center [448, 159] width 23 height 4
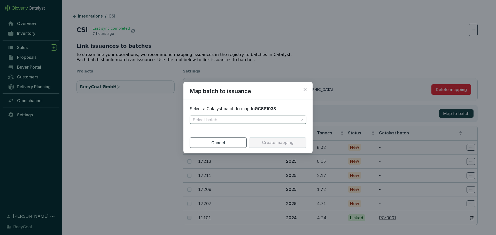
click at [250, 123] on input "search" at bounding box center [245, 120] width 105 height 8
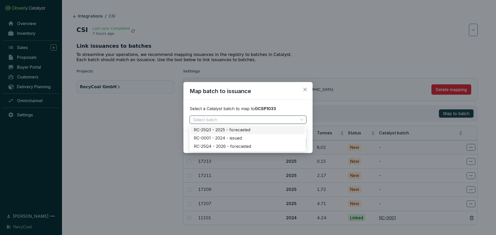
click at [245, 130] on div "RC-25Q3 - 2025 - forecasted" at bounding box center [248, 130] width 108 height 6
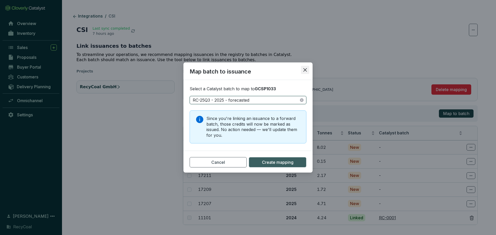
click at [306, 71] on icon "close" at bounding box center [305, 70] width 4 height 4
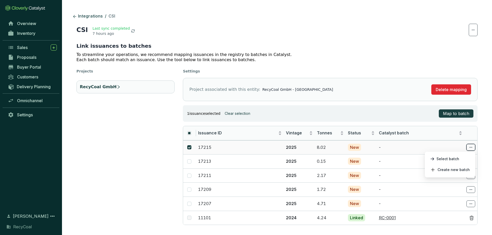
click at [469, 148] on icon at bounding box center [471, 147] width 4 height 6
click at [449, 157] on span "Select batch" at bounding box center [448, 159] width 23 height 4
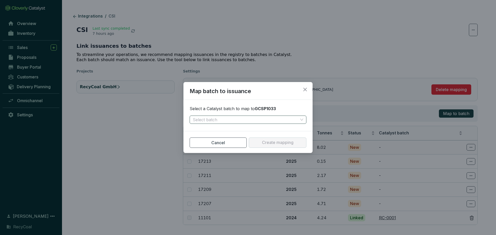
click at [237, 120] on input "search" at bounding box center [245, 120] width 105 height 8
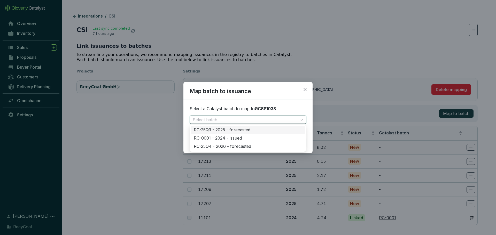
click at [250, 131] on div "RC-25Q3 - 2025 - forecasted" at bounding box center [248, 130] width 108 height 6
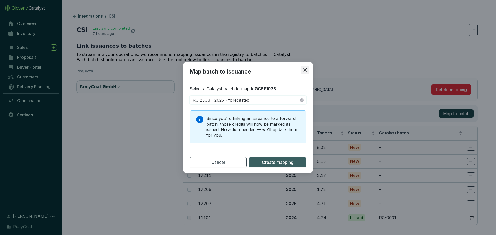
click at [305, 71] on icon "close" at bounding box center [305, 70] width 5 height 5
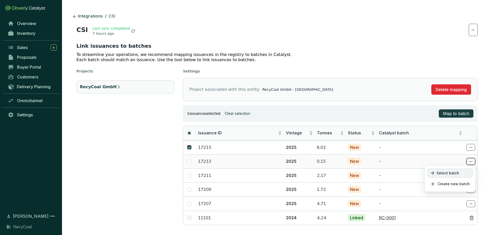
click at [463, 172] on p "Select batch" at bounding box center [450, 173] width 45 height 9
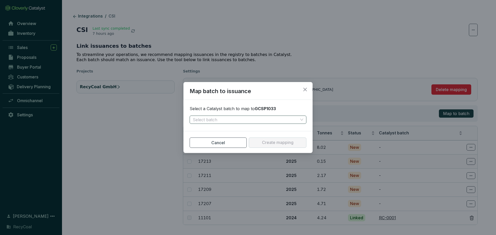
click at [295, 116] on input "search" at bounding box center [245, 120] width 105 height 8
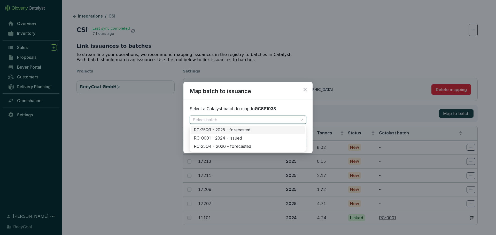
click at [285, 131] on div "RC-25Q3 - 2025 - forecasted" at bounding box center [248, 130] width 108 height 6
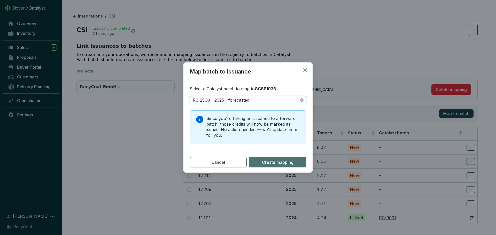
click at [280, 164] on span "Create mapping" at bounding box center [278, 163] width 32 height 6
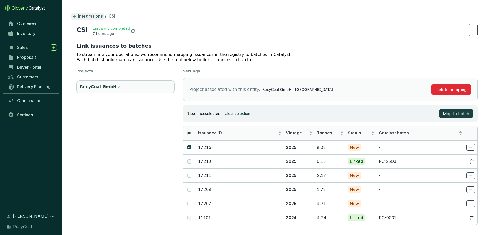
click at [90, 15] on link "Integrations" at bounding box center [87, 16] width 33 height 6
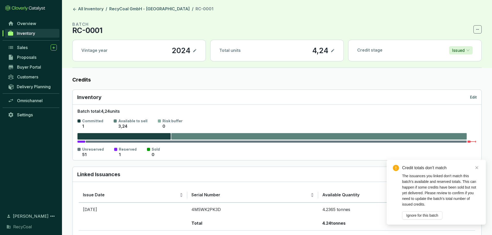
click at [36, 30] on link "Inventory" at bounding box center [32, 33] width 55 height 9
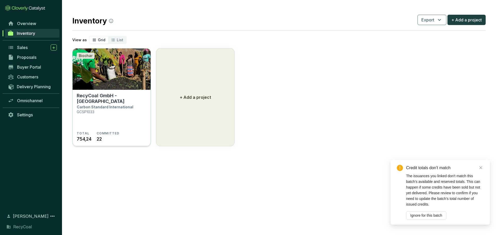
click at [129, 76] on img at bounding box center [112, 69] width 78 height 41
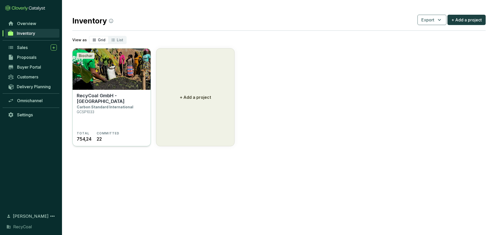
click at [96, 117] on section "RecyCoal GmbH - [GEOGRAPHIC_DATA] Carbon Standard International GCSP1033" at bounding box center [112, 112] width 70 height 38
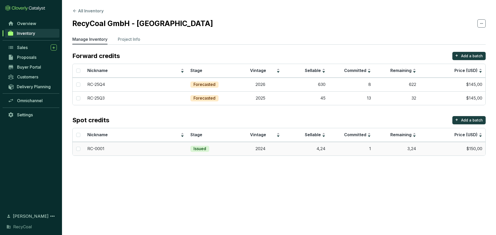
click at [330, 151] on td "1" at bounding box center [351, 149] width 45 height 14
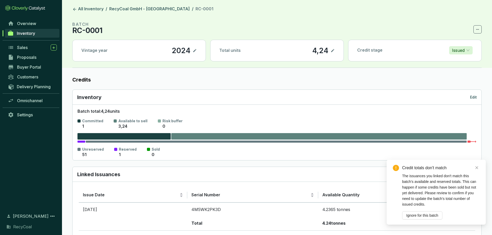
click at [331, 51] on icon at bounding box center [333, 51] width 4 height 6
drag, startPoint x: 321, startPoint y: 52, endPoint x: 275, endPoint y: 42, distance: 46.8
click at [279, 52] on div "Total units 4,24" at bounding box center [277, 50] width 133 height 21
click at [333, 53] on icon at bounding box center [333, 51] width 4 height 6
click at [477, 168] on icon "close" at bounding box center [477, 168] width 4 height 4
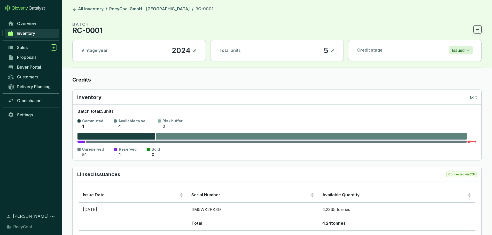
click at [88, 151] on p "Unreserved" at bounding box center [93, 149] width 22 height 5
drag, startPoint x: 101, startPoint y: 151, endPoint x: 166, endPoint y: 152, distance: 65.6
click at [166, 152] on section "Unreserved 51 Reserved 1 Sold 0" at bounding box center [277, 152] width 399 height 11
click at [173, 150] on section "Unreserved 51 Reserved 1 Sold 0" at bounding box center [277, 152] width 399 height 11
click at [152, 148] on p "Sold" at bounding box center [156, 149] width 8 height 5
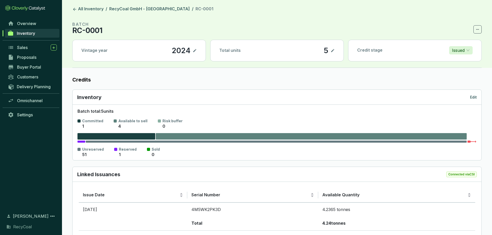
click at [98, 155] on div "51" at bounding box center [93, 155] width 22 height 6
drag, startPoint x: 89, startPoint y: 154, endPoint x: 84, endPoint y: 154, distance: 4.7
click at [84, 154] on div "51" at bounding box center [93, 155] width 22 height 6
click at [83, 148] on p "Unreserved" at bounding box center [93, 149] width 22 height 5
click at [83, 147] on p "Unreserved" at bounding box center [93, 149] width 22 height 5
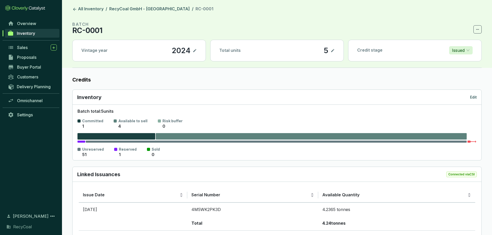
click at [79, 148] on div "Unreserved 51" at bounding box center [91, 152] width 26 height 11
drag, startPoint x: 79, startPoint y: 148, endPoint x: 122, endPoint y: 155, distance: 43.8
click at [122, 155] on section "Unreserved 51 Reserved 1 Sold 0" at bounding box center [277, 152] width 399 height 11
click at [169, 153] on section "Unreserved 51 Reserved 1 Sold 0" at bounding box center [277, 152] width 399 height 11
click at [334, 50] on icon at bounding box center [333, 51] width 4 height 6
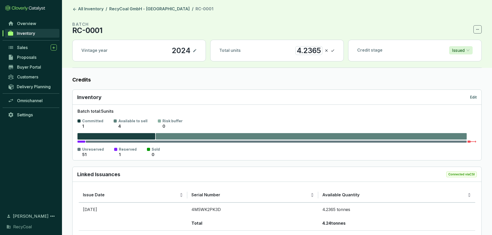
click at [332, 50] on icon at bounding box center [333, 51] width 4 height 6
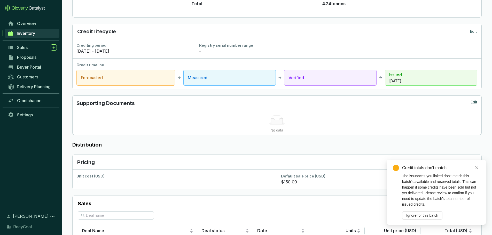
scroll to position [272, 0]
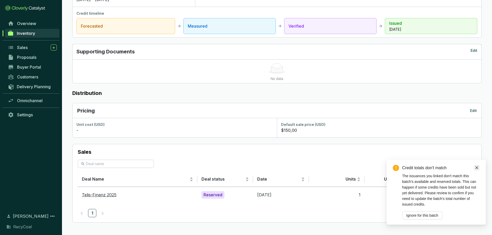
click at [475, 169] on icon "close" at bounding box center [477, 168] width 4 height 4
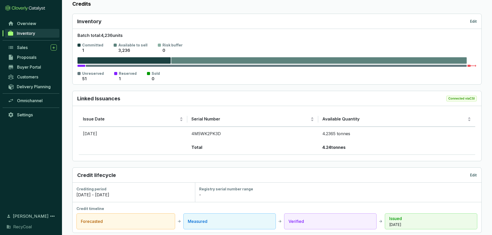
scroll to position [13, 0]
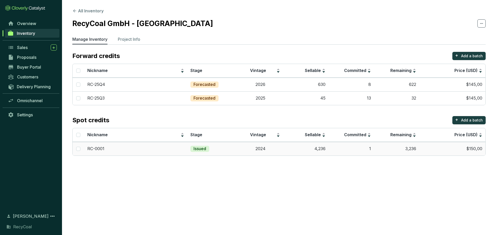
click at [355, 150] on td "1" at bounding box center [351, 149] width 45 height 14
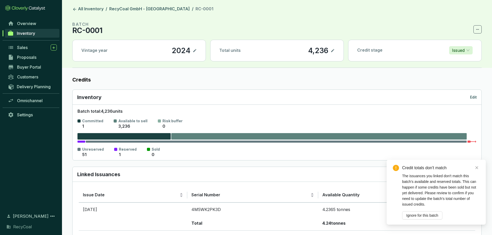
click at [480, 168] on div "Credit totals don't match The issuances you linked don't match this batch's ava…" at bounding box center [436, 192] width 99 height 65
click at [477, 168] on icon "close" at bounding box center [477, 168] width 4 height 4
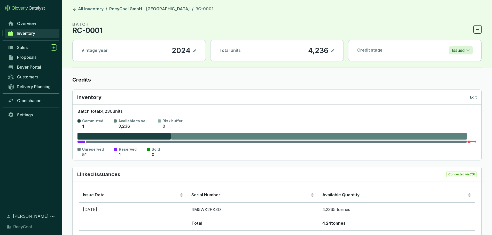
click at [479, 27] on icon at bounding box center [478, 29] width 4 height 6
click at [463, 48] on div "Delete batch" at bounding box center [462, 42] width 36 height 11
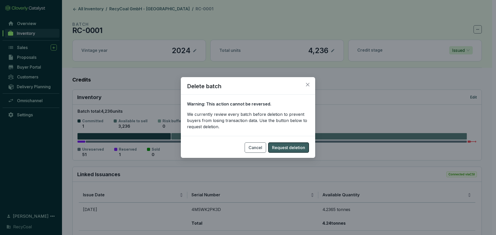
click at [283, 151] on span "Request deletion" at bounding box center [288, 148] width 33 height 6
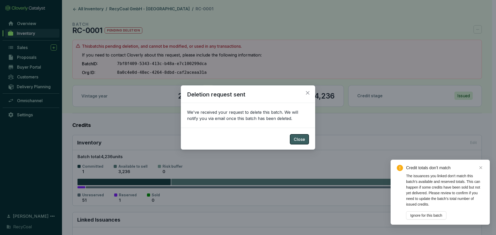
click at [305, 140] on button "Close" at bounding box center [299, 139] width 19 height 10
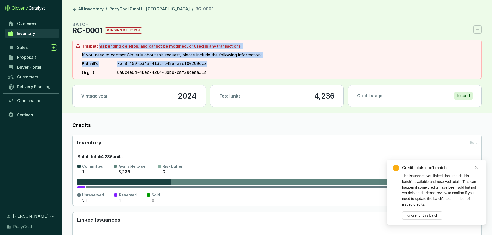
drag, startPoint x: 100, startPoint y: 45, endPoint x: 221, endPoint y: 64, distance: 122.5
click at [218, 60] on section "This batch is pending deletion, and cannot be modified, or used in any transact…" at bounding box center [172, 59] width 180 height 33
click at [224, 66] on section "Batch ID: 7bf8f409-5343-413c-b48a-e7c100299dca" at bounding box center [172, 64] width 180 height 6
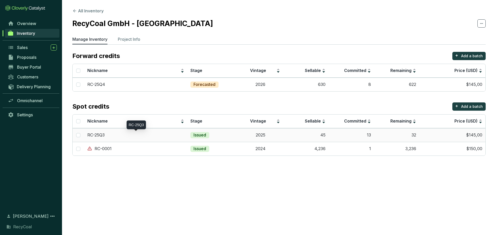
click at [176, 135] on div "RC-25Q3" at bounding box center [135, 136] width 97 height 6
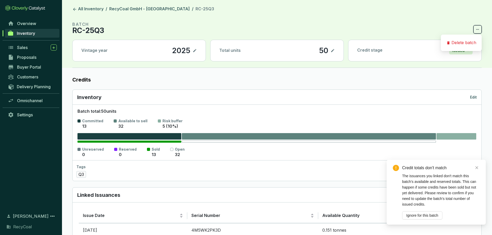
click at [477, 32] on icon at bounding box center [478, 29] width 4 height 6
click at [480, 30] on span at bounding box center [478, 29] width 8 height 8
click at [477, 31] on icon at bounding box center [478, 29] width 4 height 6
click at [467, 41] on p "Delete batch" at bounding box center [464, 43] width 25 height 6
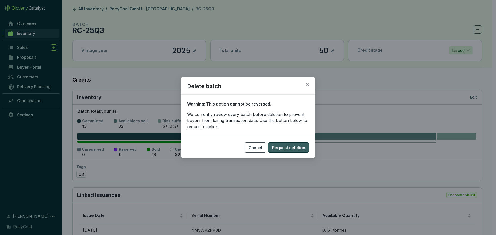
click at [293, 149] on span "Request deletion" at bounding box center [288, 148] width 33 height 6
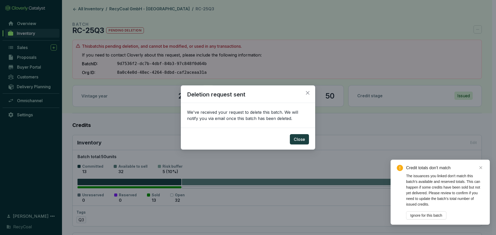
click at [305, 90] on button "Close" at bounding box center [308, 93] width 8 height 8
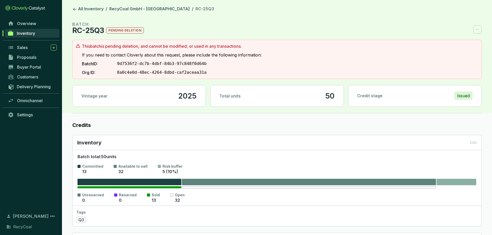
click at [303, 98] on div "Total units 50" at bounding box center [277, 96] width 133 height 21
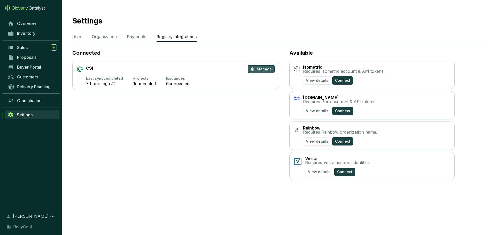
click at [253, 69] on icon "button" at bounding box center [252, 69] width 1 height 1
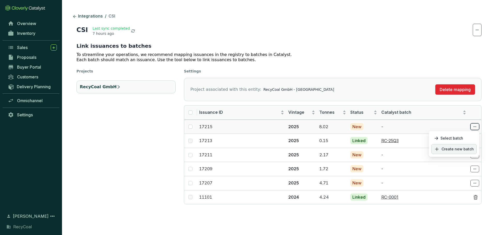
click at [467, 146] on p "Create new batch" at bounding box center [453, 149] width 45 height 10
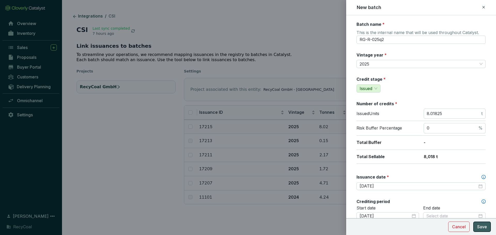
click at [488, 227] on button "Save" at bounding box center [482, 227] width 18 height 10
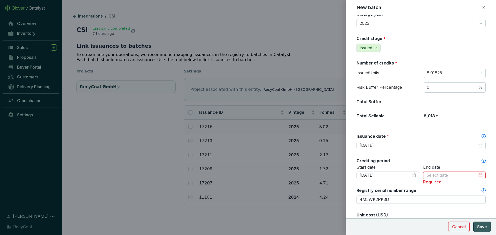
scroll to position [78, 0]
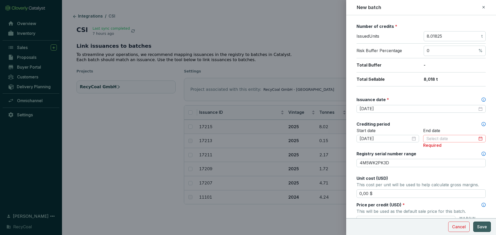
click at [440, 135] on div at bounding box center [454, 139] width 63 height 8
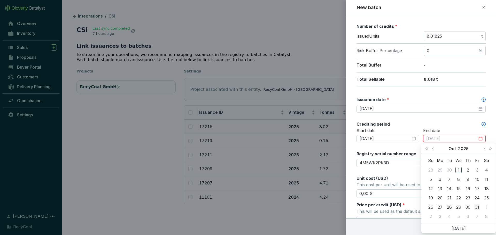
type input "[DATE]"
click at [474, 206] on div "31" at bounding box center [477, 207] width 6 height 6
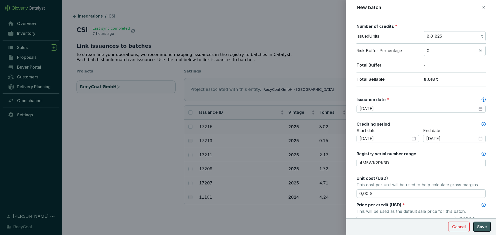
click at [486, 227] on span "Save" at bounding box center [482, 227] width 10 height 6
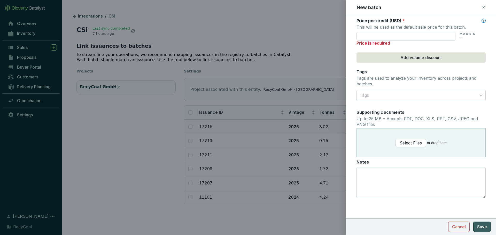
scroll to position [262, 0]
click at [379, 42] on p "Price is required" at bounding box center [421, 43] width 129 height 6
click at [378, 36] on input "text" at bounding box center [406, 36] width 99 height 9
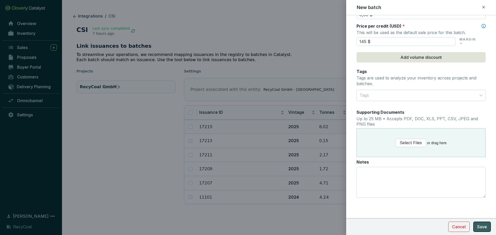
type input "145,00 $"
click at [486, 227] on span "Save" at bounding box center [482, 227] width 10 height 6
click at [478, 227] on span "Save" at bounding box center [482, 227] width 10 height 6
